Goal: Check status: Check status

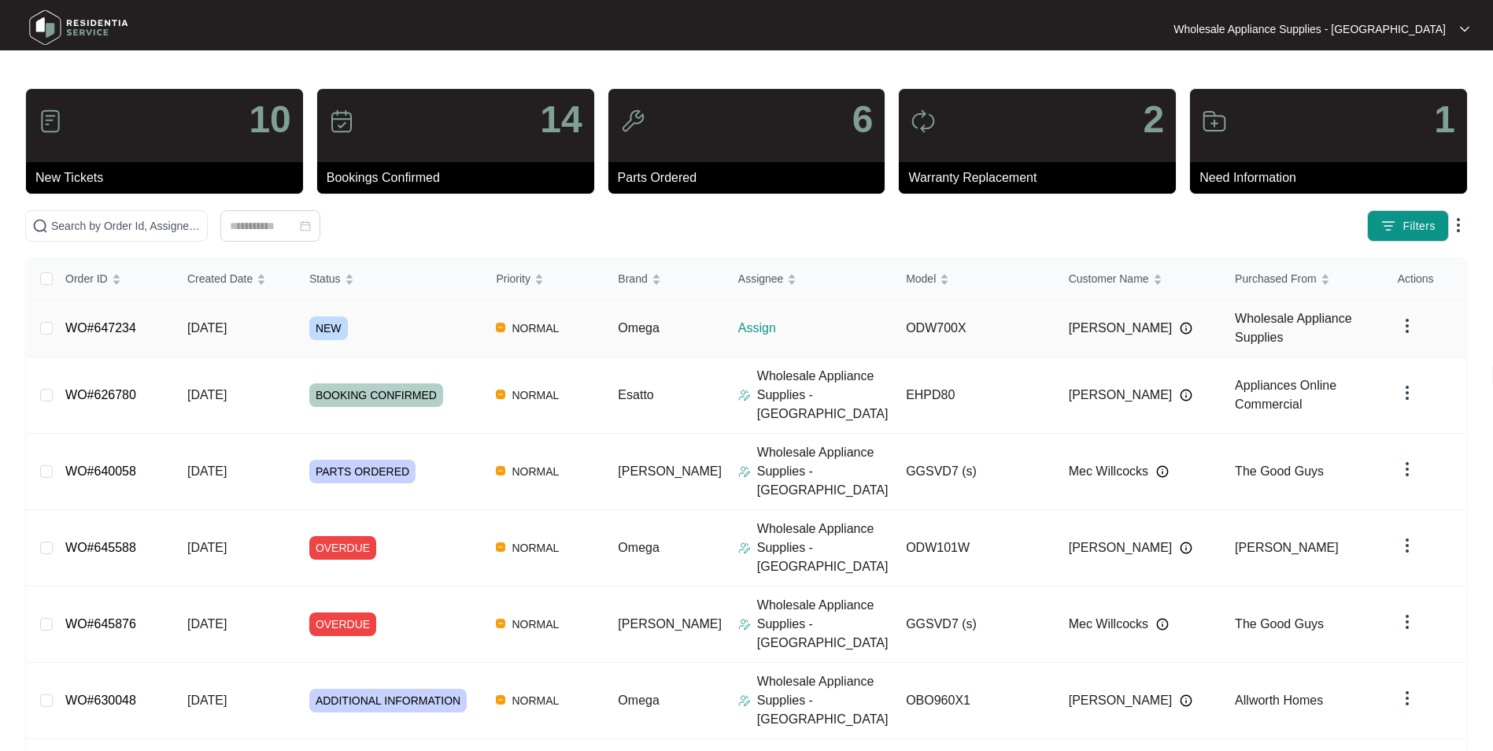
click at [227, 331] on span "[DATE]" at bounding box center [206, 327] width 39 height 13
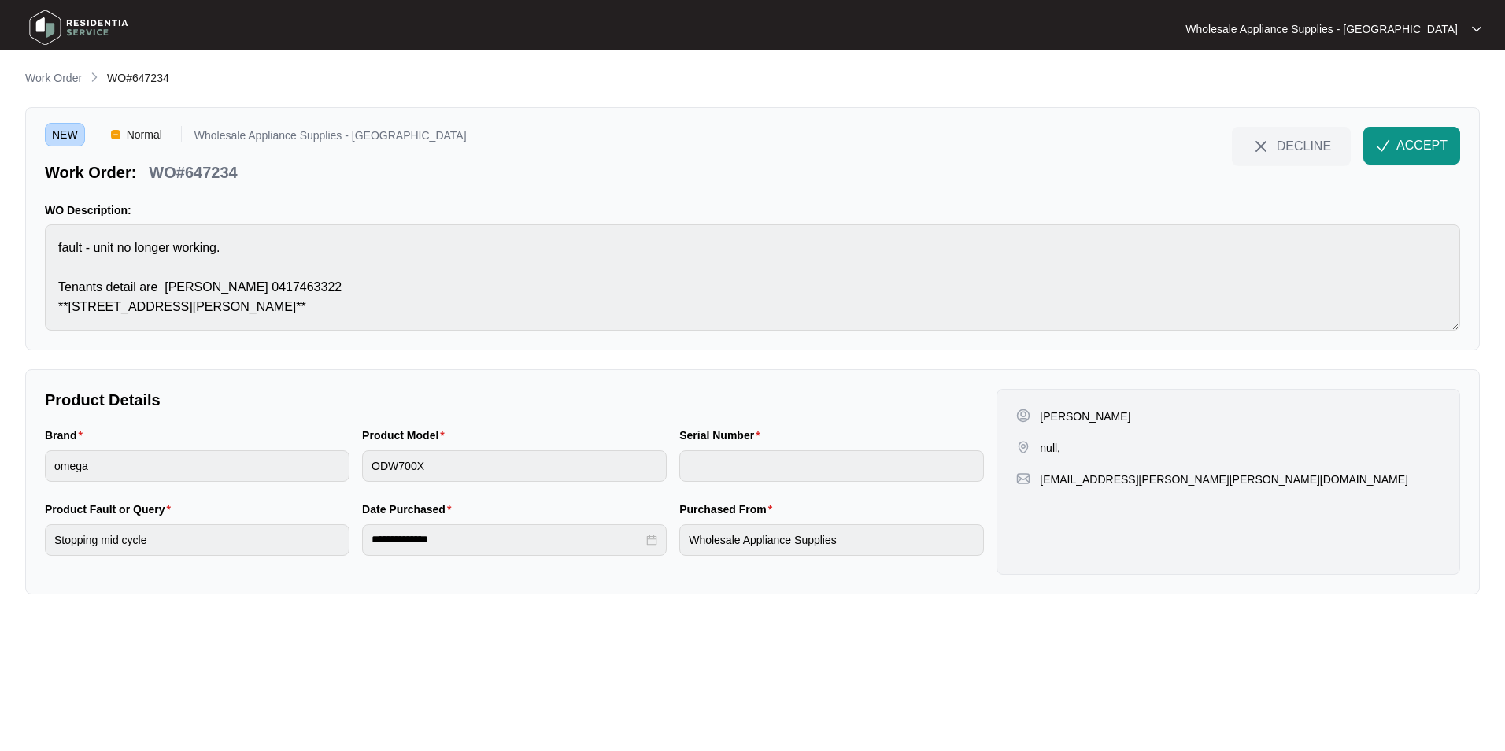
click at [1113, 412] on p "[PERSON_NAME]" at bounding box center [1085, 417] width 91 height 16
copy p "[PERSON_NAME]"
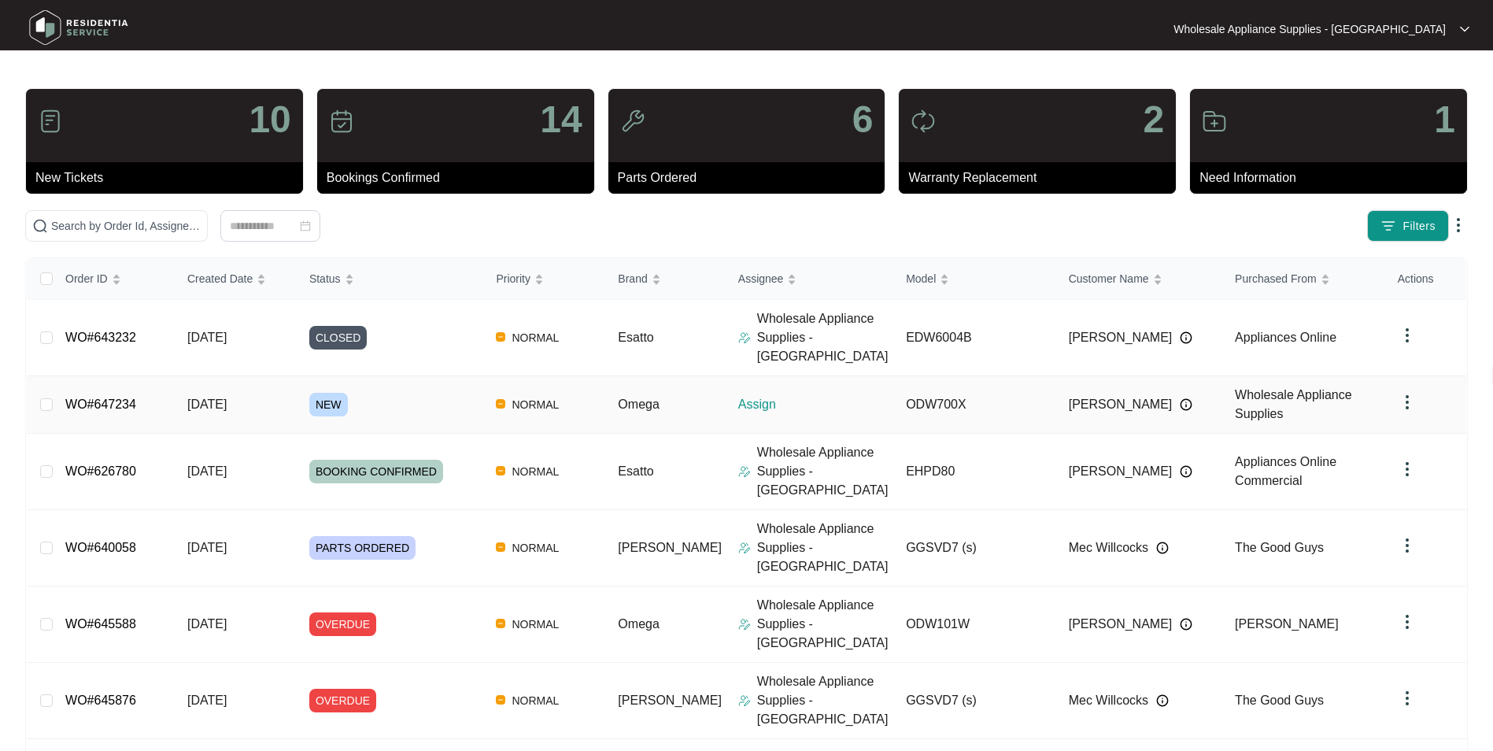
click at [227, 397] on span "[DATE]" at bounding box center [206, 403] width 39 height 13
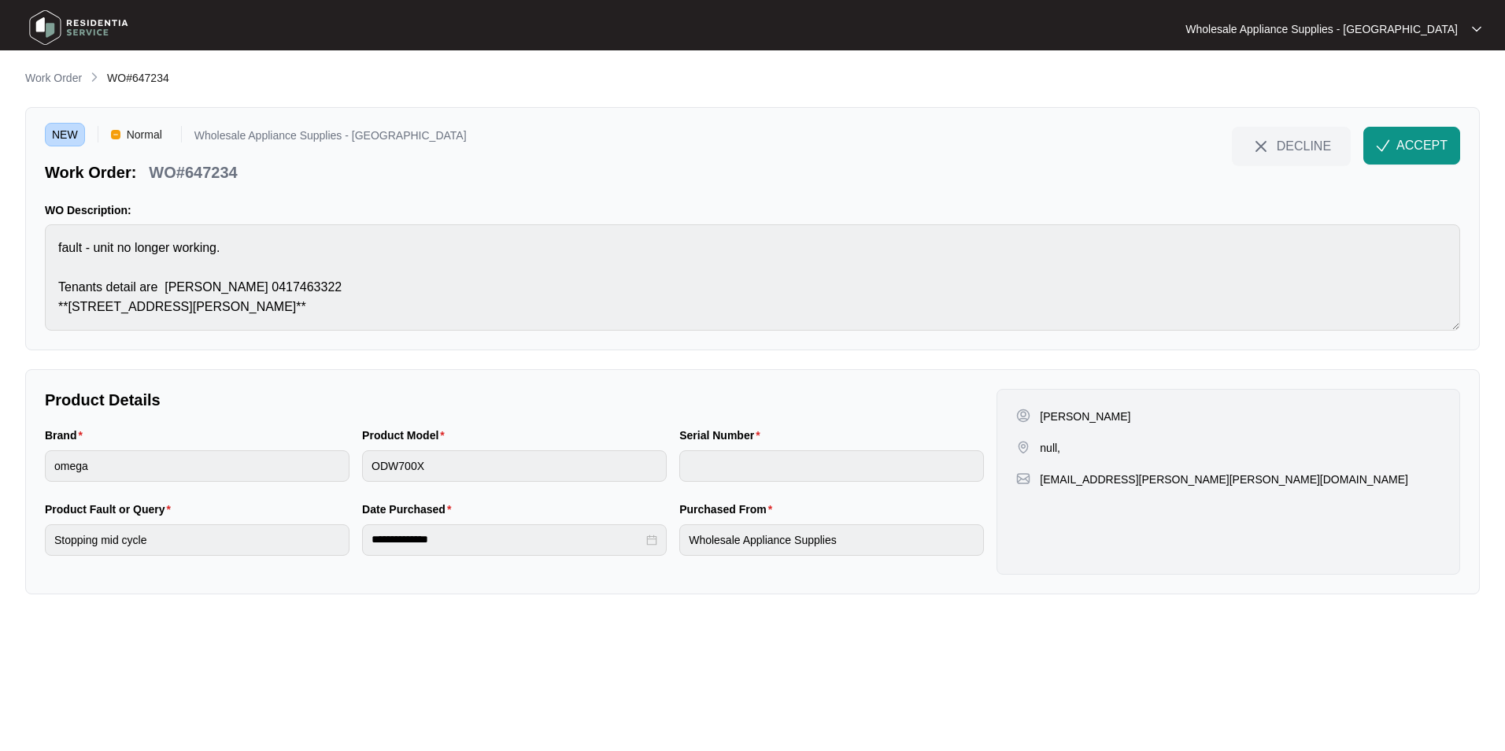
click at [219, 168] on p "WO#647234" at bounding box center [193, 172] width 88 height 22
copy p "647234"
click at [351, 467] on div "Brand omega Product Model ODW700X Serial Number" at bounding box center [515, 464] width 952 height 74
click at [1398, 144] on span "ACCEPT" at bounding box center [1421, 145] width 51 height 19
